Goal: Task Accomplishment & Management: Complete application form

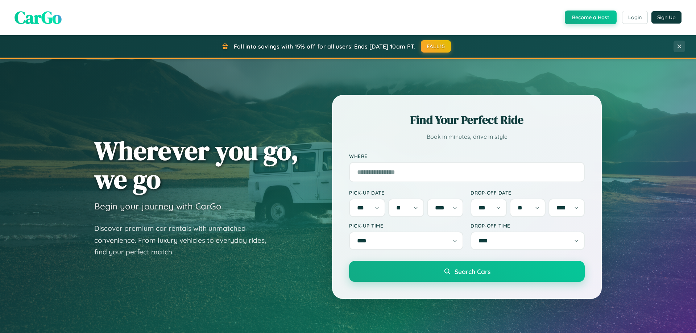
select select "*"
select select "**"
select select "****"
select select "*"
select select "**"
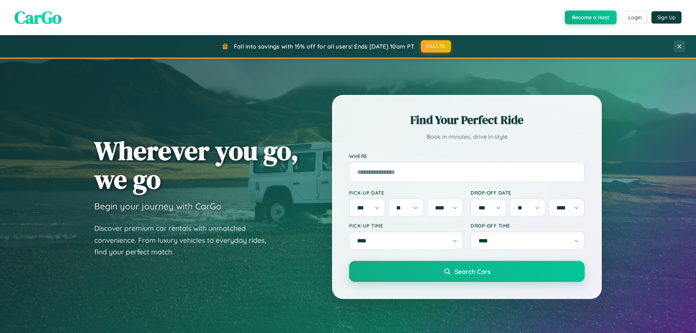
select select "****"
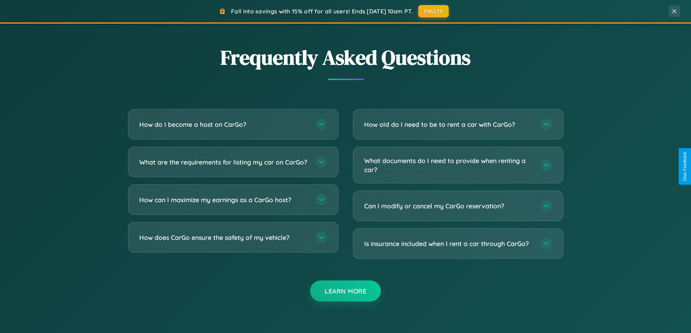
scroll to position [1404, 0]
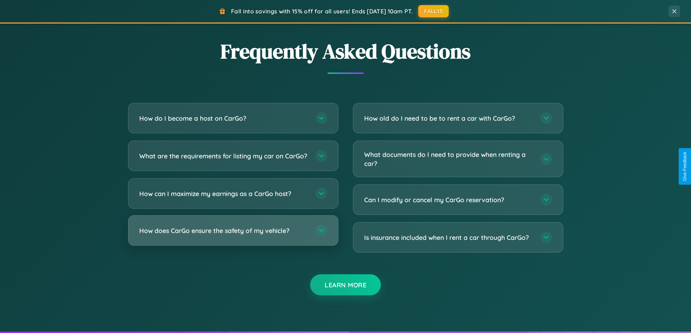
click at [233, 235] on h3 "How does CarGo ensure the safety of my vehicle?" at bounding box center [223, 230] width 169 height 9
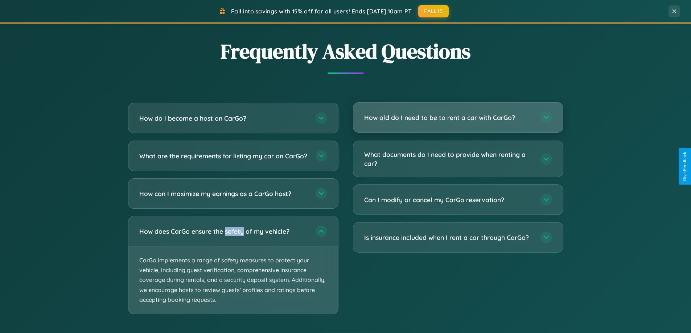
click at [458, 118] on h3 "How old do I need to be to rent a car with CarGo?" at bounding box center [448, 117] width 169 height 9
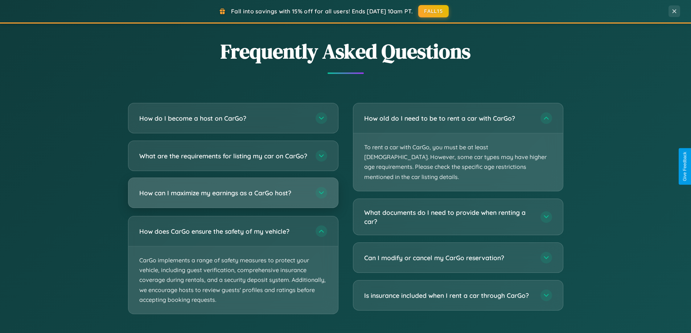
click at [233, 198] on h3 "How can I maximize my earnings as a CarGo host?" at bounding box center [223, 193] width 169 height 9
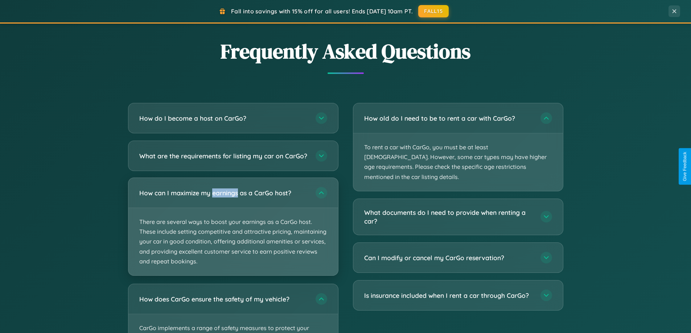
click at [233, 233] on p "There are several ways to boost your earnings as a CarGo host. These include se…" at bounding box center [233, 241] width 210 height 67
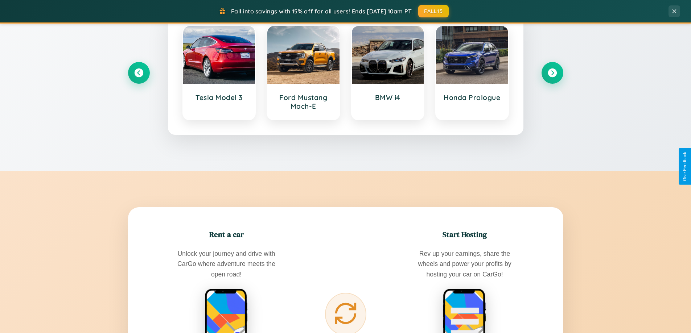
scroll to position [313, 0]
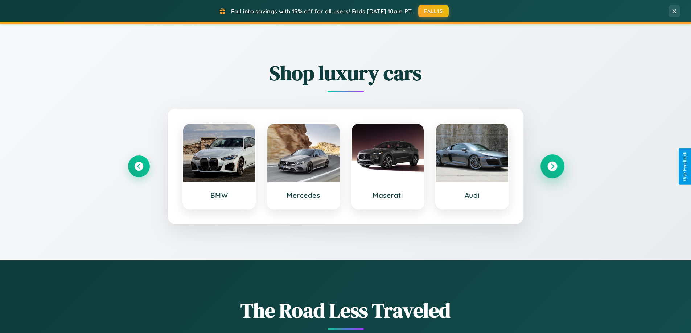
click at [552, 166] on icon at bounding box center [552, 167] width 10 height 10
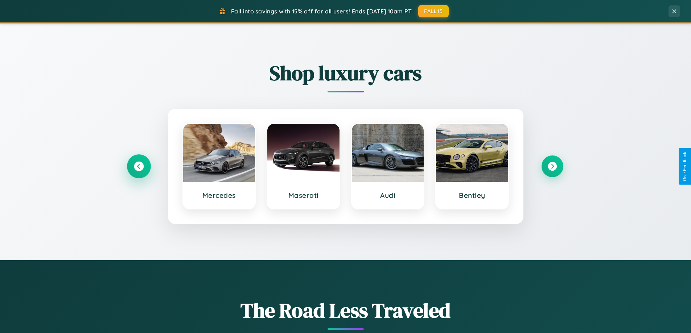
click at [139, 166] on icon at bounding box center [139, 167] width 10 height 10
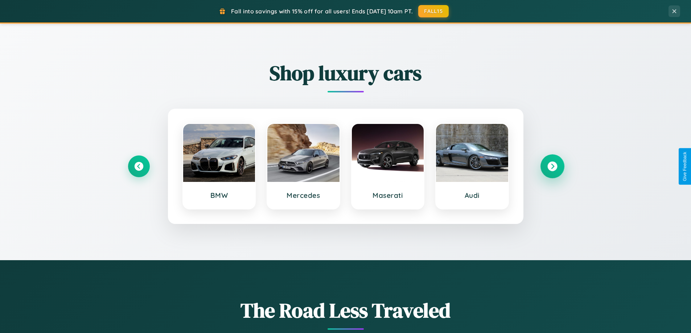
click at [552, 166] on icon at bounding box center [552, 167] width 10 height 10
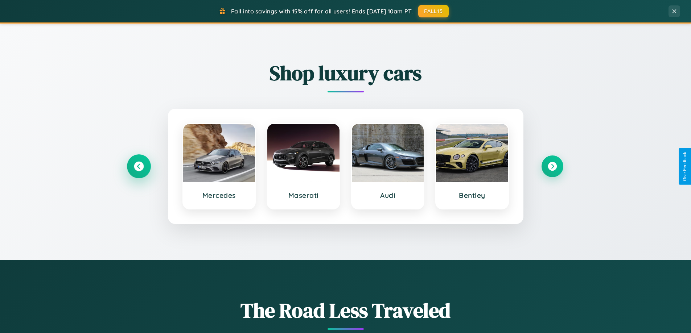
click at [139, 166] on icon at bounding box center [139, 167] width 10 height 10
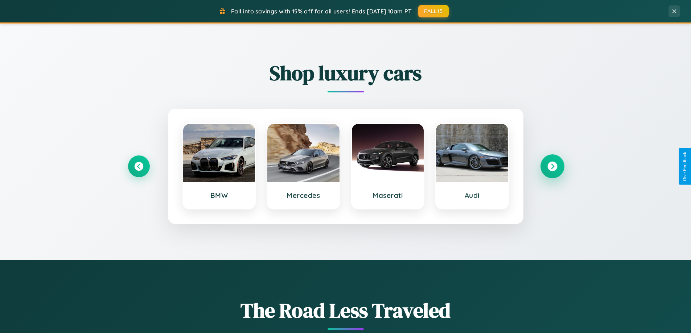
click at [552, 166] on icon at bounding box center [552, 167] width 10 height 10
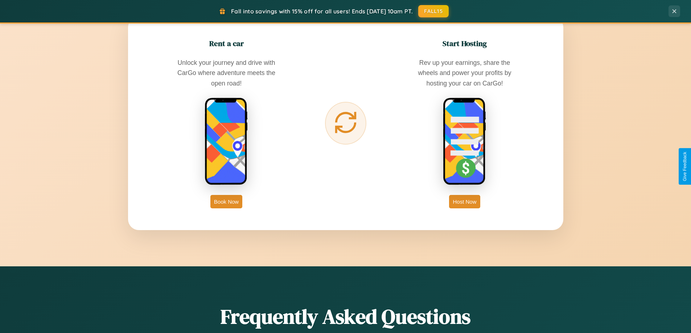
scroll to position [1174, 0]
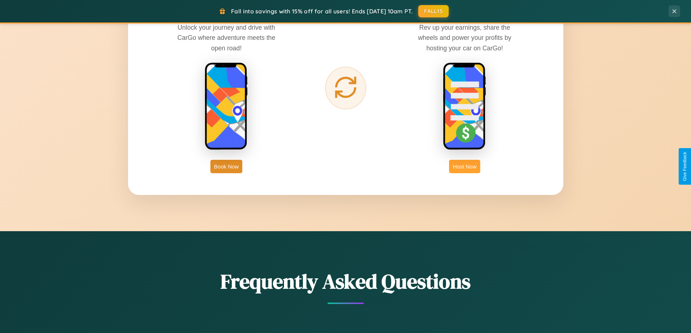
click at [465, 166] on button "Host Now" at bounding box center [464, 166] width 31 height 13
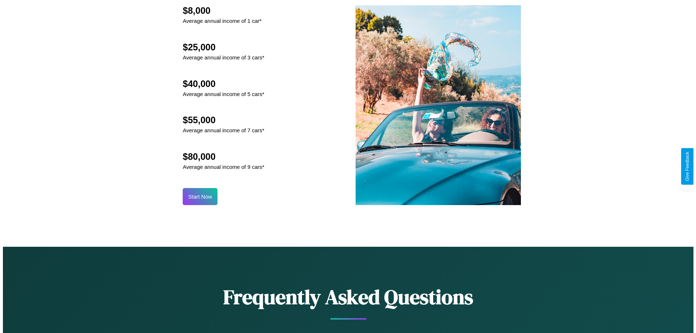
scroll to position [756, 0]
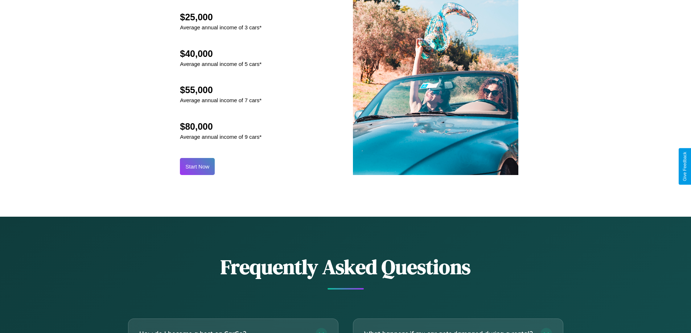
click at [197, 166] on button "Start Now" at bounding box center [197, 166] width 35 height 17
